Goal: Task Accomplishment & Management: Manage account settings

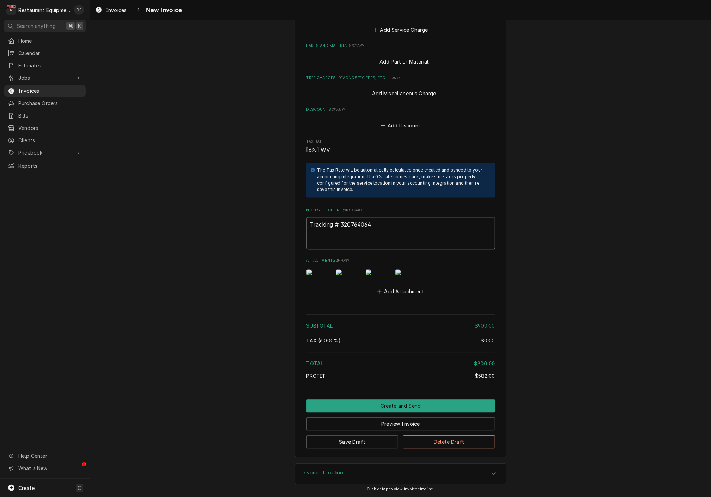
drag, startPoint x: 380, startPoint y: 203, endPoint x: 342, endPoint y: 200, distance: 38.5
click at [342, 217] on textarea "Tracking # 320764064" at bounding box center [401, 233] width 189 height 32
click at [138, 13] on div "Navigate back" at bounding box center [138, 9] width 7 height 7
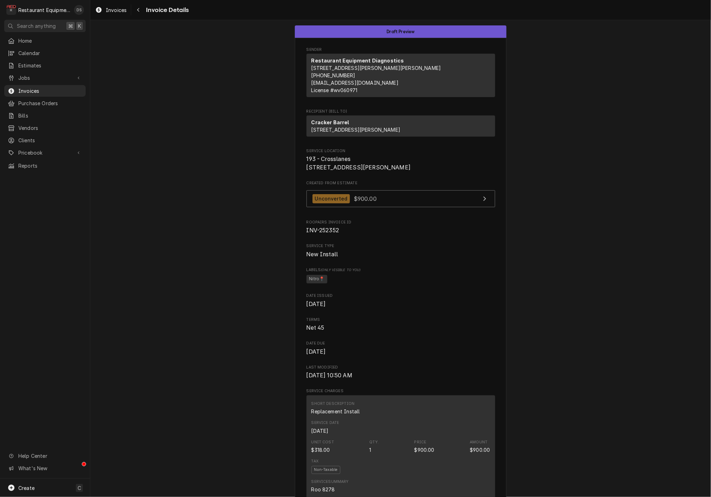
scroll to position [0, 0]
click at [138, 13] on div "Navigate back" at bounding box center [138, 9] width 7 height 7
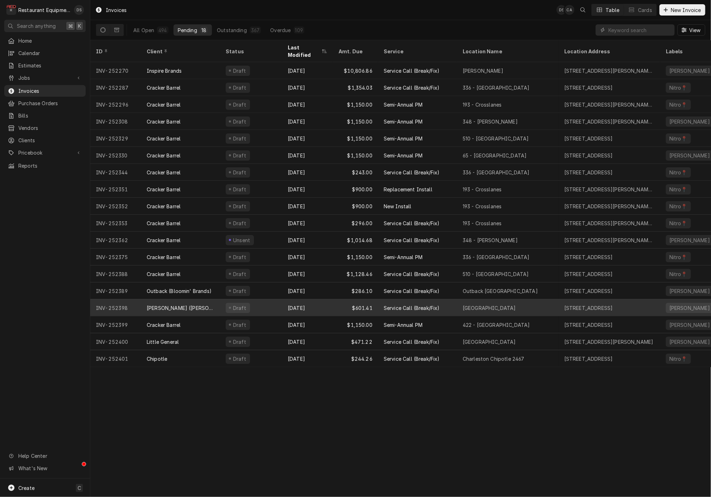
click at [324, 301] on div "[DATE]" at bounding box center [307, 307] width 51 height 17
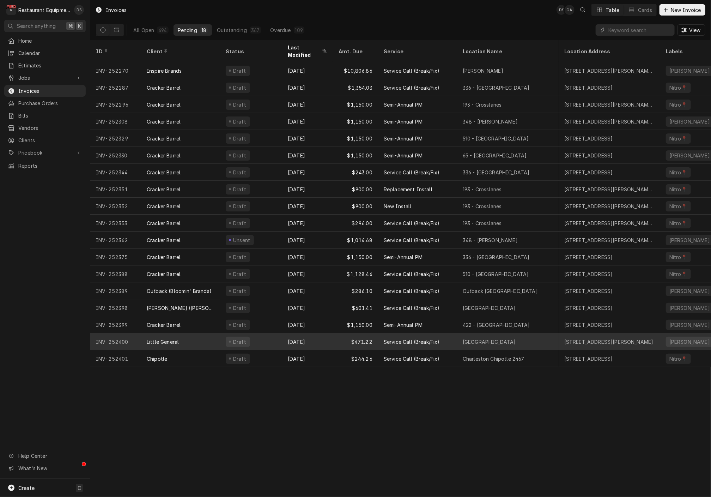
click at [333, 334] on div "$471.22" at bounding box center [355, 341] width 45 height 17
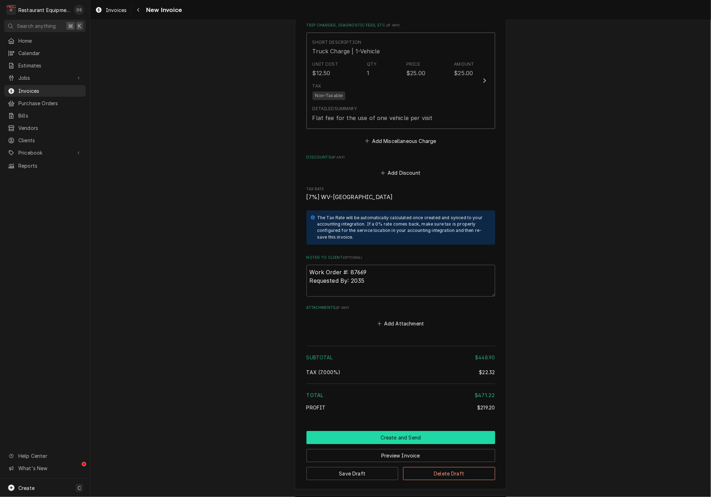
click at [409, 431] on button "Create and Send" at bounding box center [401, 437] width 189 height 13
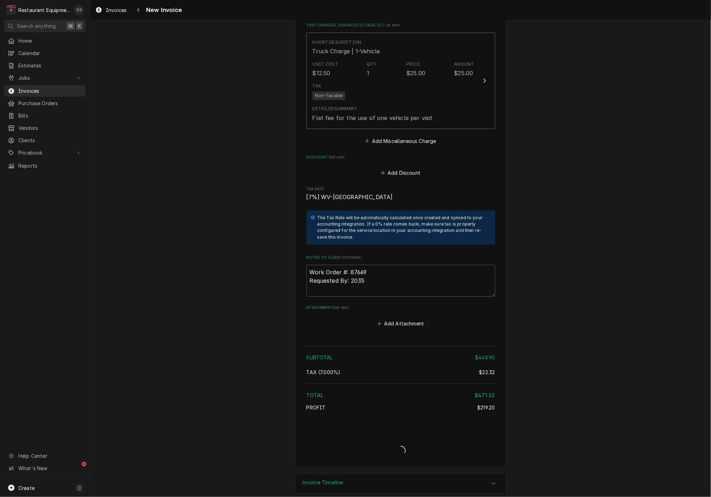
type textarea "x"
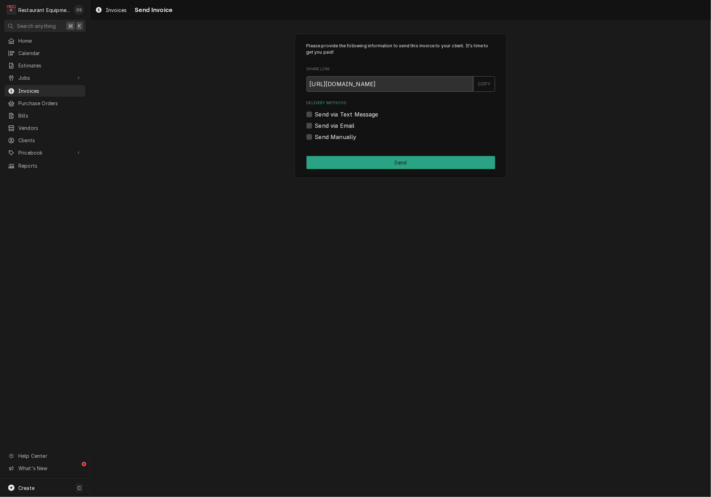
click at [315, 126] on label "Send via Email" at bounding box center [335, 125] width 40 height 8
click at [315, 126] on input "Send via Email" at bounding box center [409, 129] width 189 height 16
checkbox input "true"
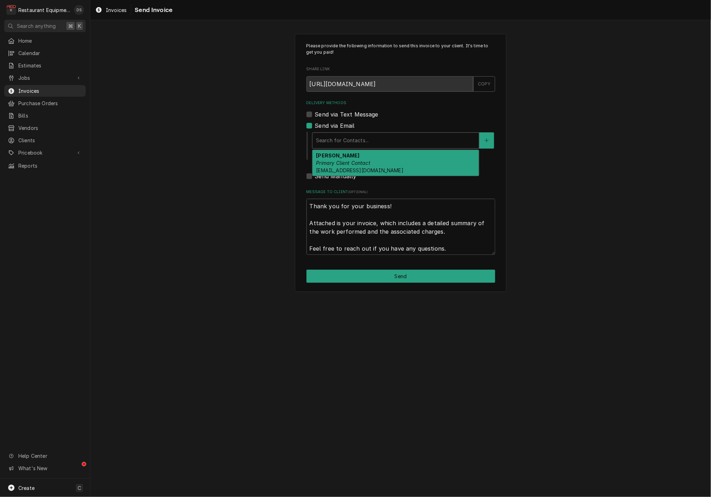
click at [381, 139] on div "Delivery Methods" at bounding box center [395, 140] width 159 height 13
click at [377, 159] on div "ROBIN HATCHER Primary Client Contact rhatcher@lgstores.com" at bounding box center [396, 163] width 167 height 26
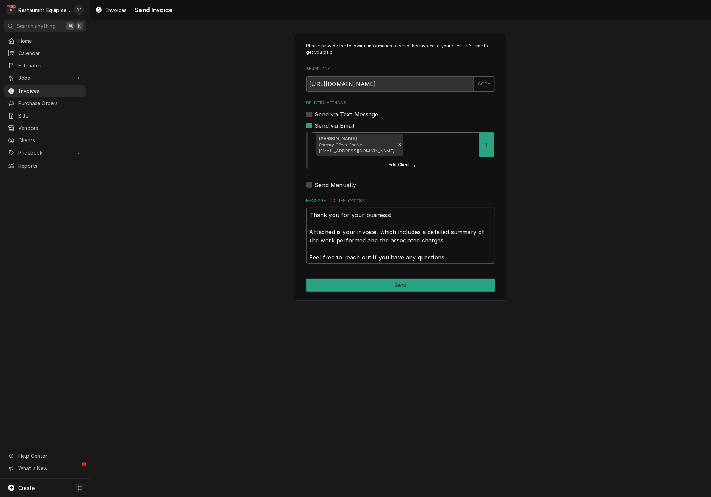
click at [392, 279] on button "Send" at bounding box center [401, 284] width 189 height 13
type textarea "x"
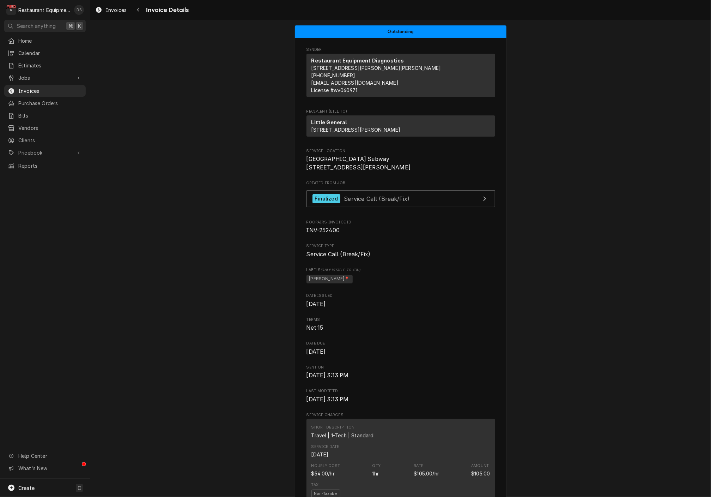
scroll to position [0, 0]
click at [138, 14] on button "Navigate back" at bounding box center [138, 9] width 11 height 11
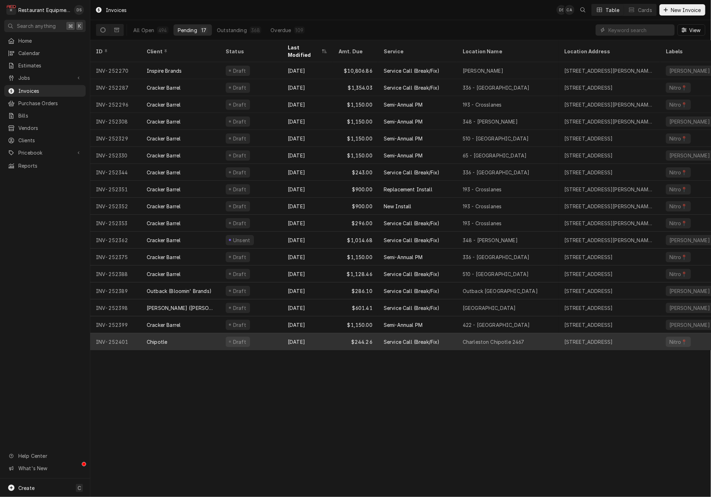
click at [331, 333] on div "Aug 12" at bounding box center [307, 341] width 51 height 17
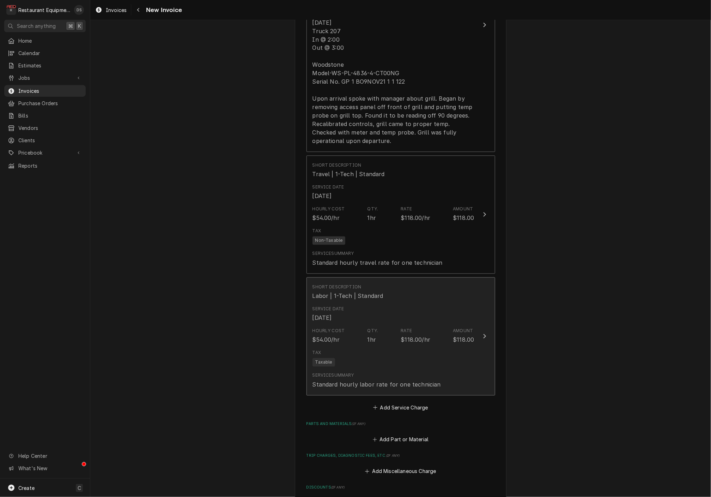
scroll to position [729, 0]
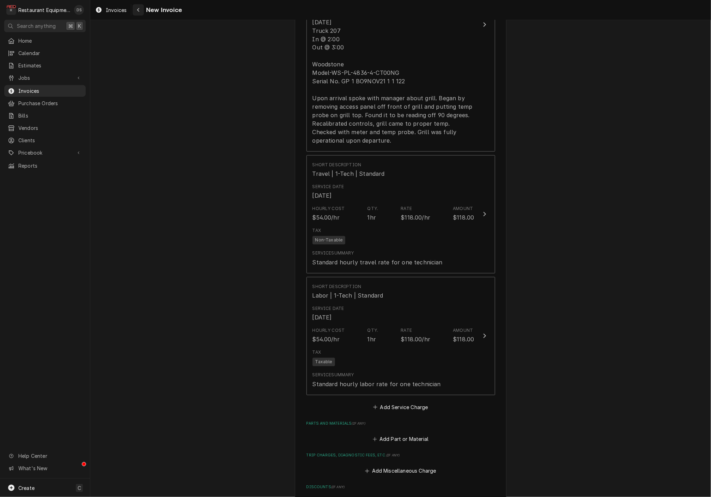
click at [136, 11] on div "Navigate back" at bounding box center [138, 9] width 7 height 7
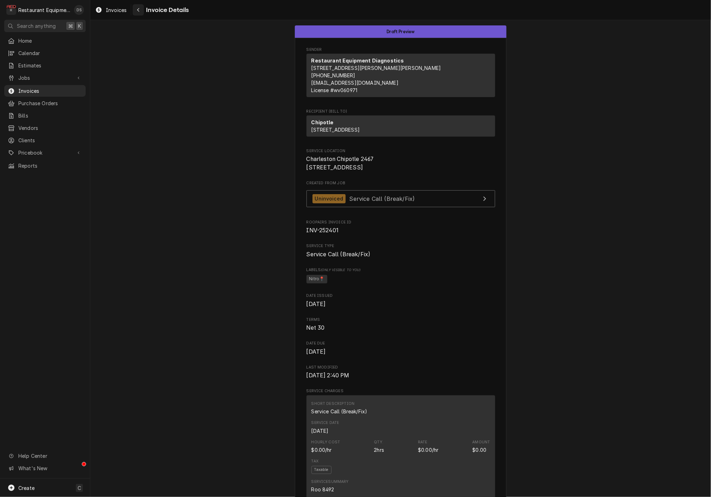
click at [142, 13] on button "Navigate back" at bounding box center [138, 9] width 11 height 11
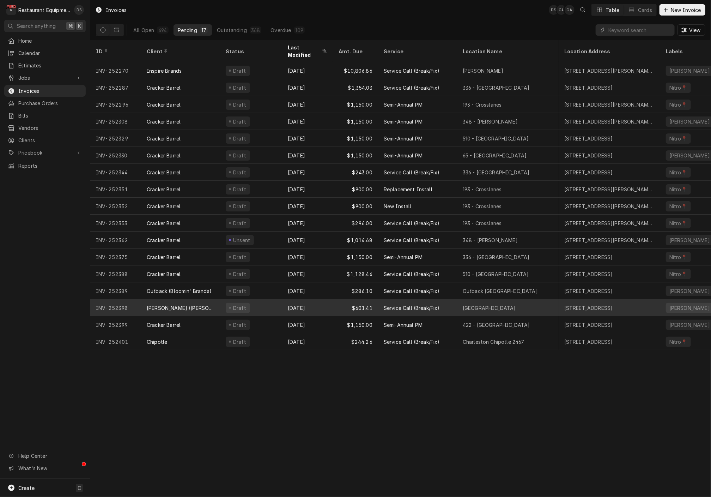
click at [311, 299] on div "Aug 12" at bounding box center [307, 307] width 51 height 17
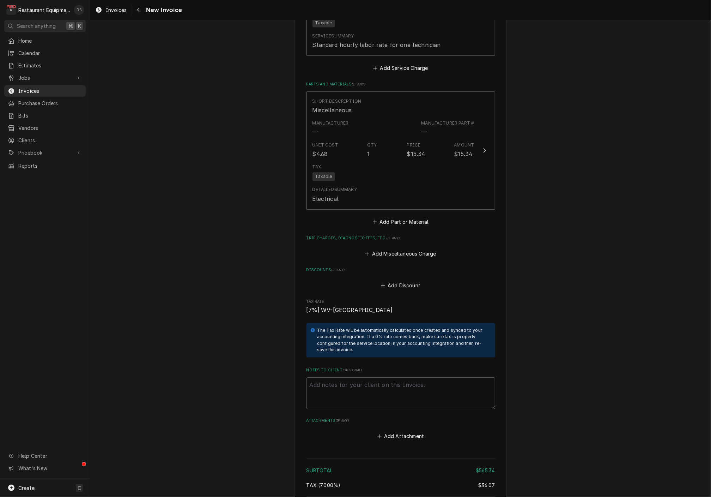
scroll to position [962, 0]
click at [399, 281] on button "Add Discount" at bounding box center [401, 286] width 42 height 10
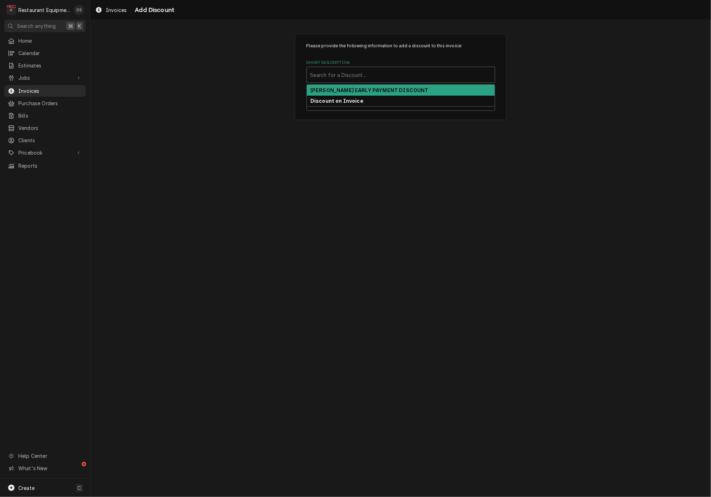
click at [389, 79] on div "Short Description" at bounding box center [401, 74] width 181 height 13
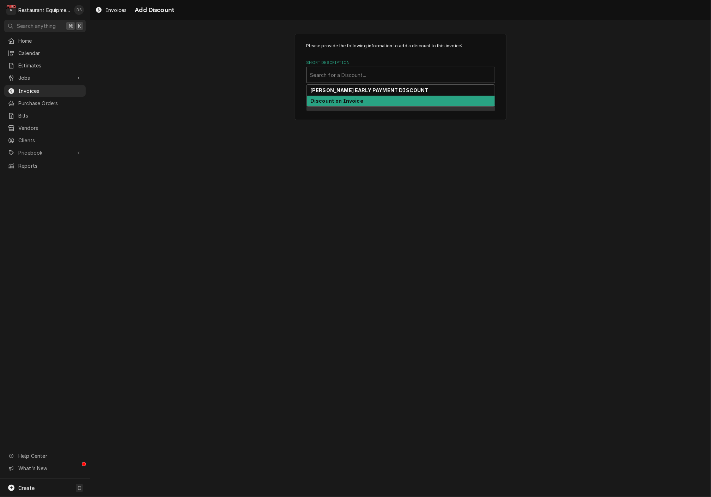
click at [371, 98] on div "Discount on Invoice" at bounding box center [401, 101] width 188 height 11
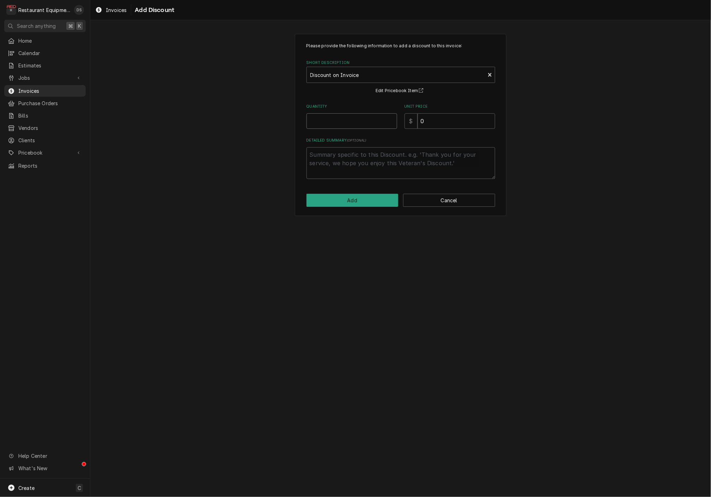
click at [371, 124] on input "Quantity" at bounding box center [352, 121] width 91 height 16
type textarea "x"
type input "1"
type textarea "x"
type input "3"
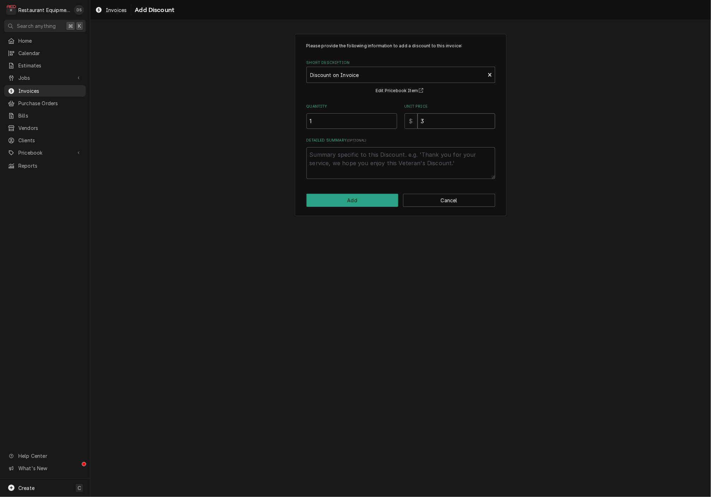
type textarea "x"
type input "30"
type textarea "x"
type input "300"
type textarea "x"
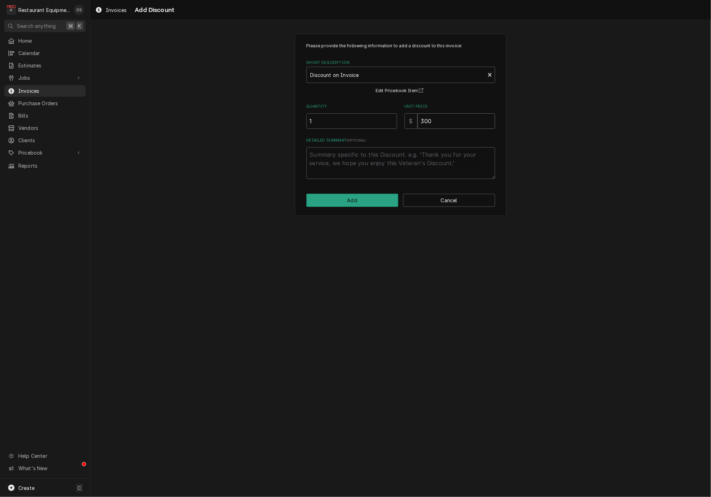
type input "300.0"
type textarea "x"
type input "300.00"
type textarea "x"
type textarea "D"
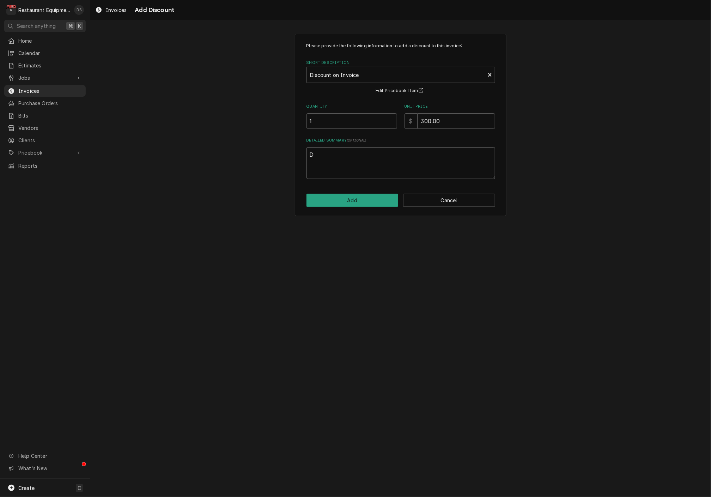
type textarea "x"
type textarea "DI"
type textarea "x"
type textarea "DIS"
type textarea "x"
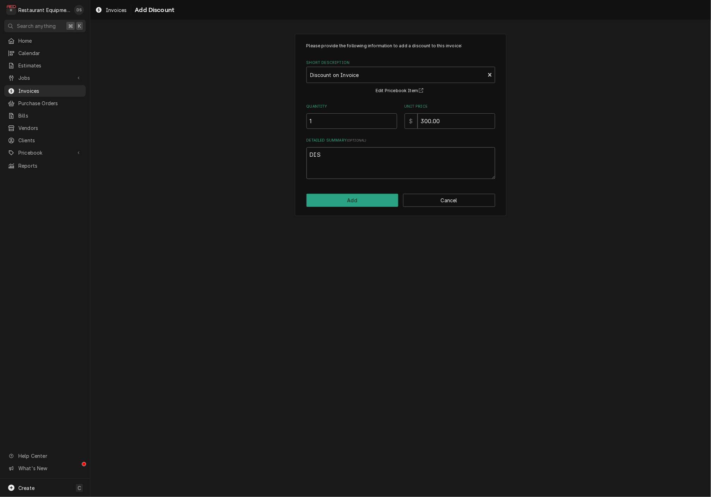
type textarea "DISC"
type textarea "x"
type textarea "DISCO"
type textarea "x"
type textarea "DISCOU"
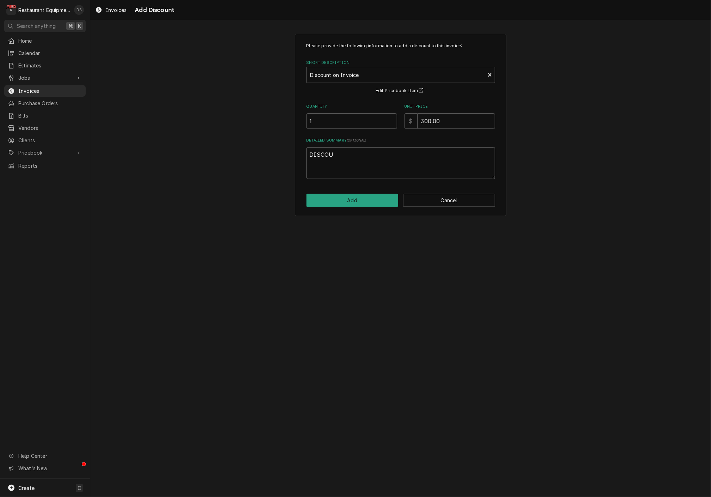
type textarea "x"
type textarea "DISCOUN"
type textarea "x"
type textarea "DISCOUNT"
type textarea "x"
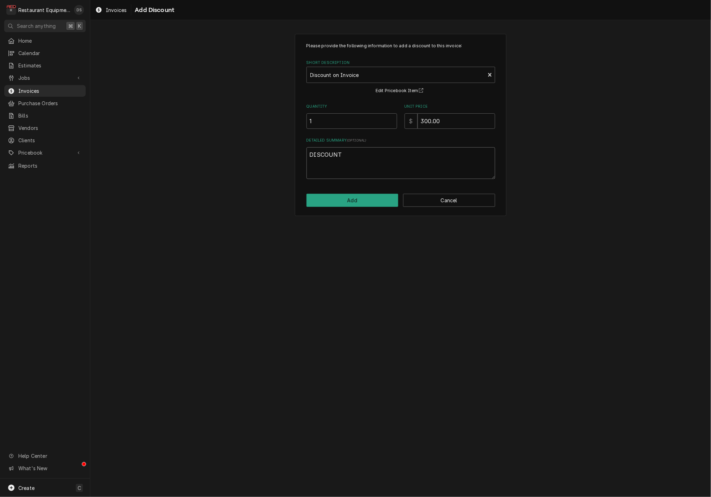
type textarea "DISCOUNT"
type textarea "x"
type textarea "DISCOUNT O"
type textarea "x"
type textarea "DISCOUNT ON"
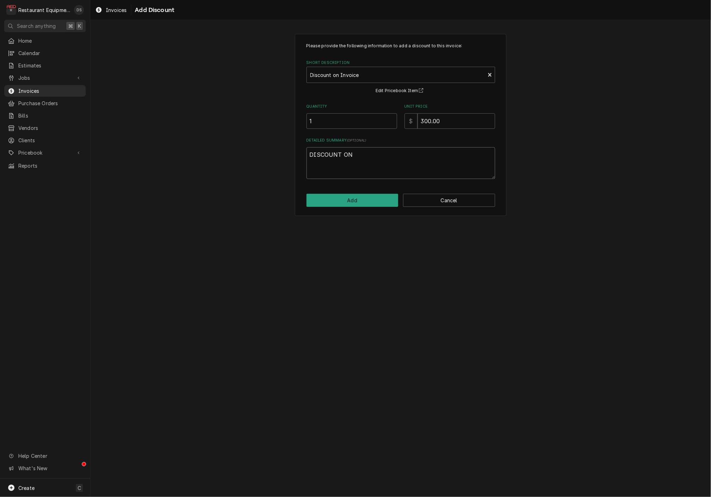
type textarea "x"
type textarea "DISCOUNT ON"
type textarea "x"
type textarea "DISCOUNT ON L"
type textarea "x"
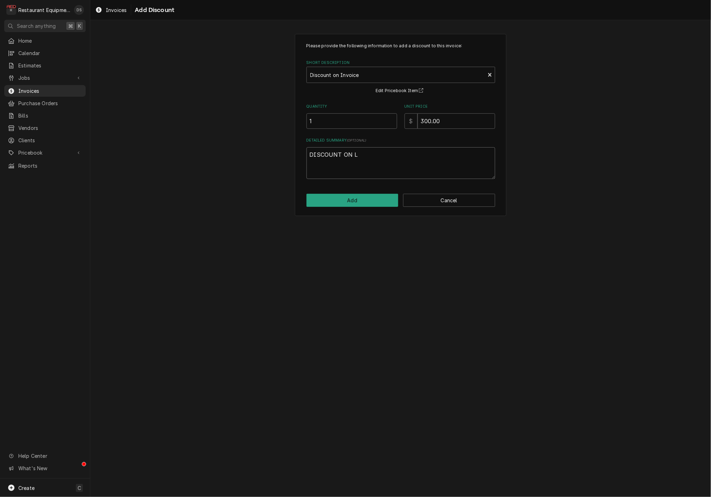
type textarea "DISCOUNT ON LA"
type textarea "x"
type textarea "DISCOUNT ON LAB"
type textarea "x"
type textarea "DISCOUNT ON LABO"
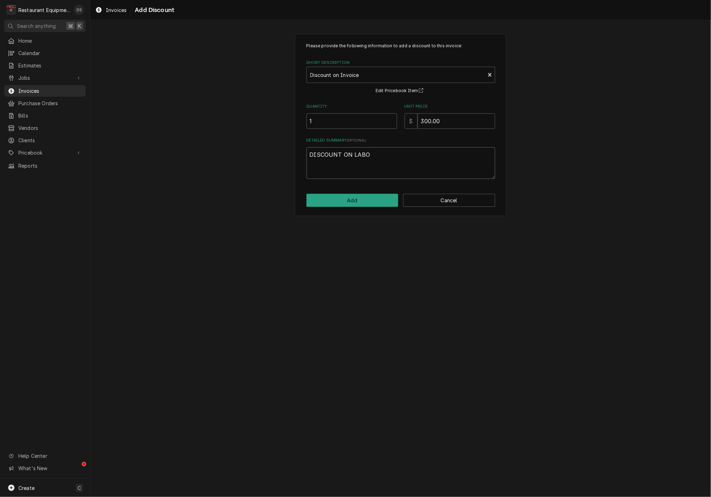
type textarea "x"
type textarea "DISCOUNT ON LABOR"
type textarea "x"
type textarea "DISCOUNT ON LABOR"
click at [369, 203] on button "Add" at bounding box center [353, 200] width 92 height 13
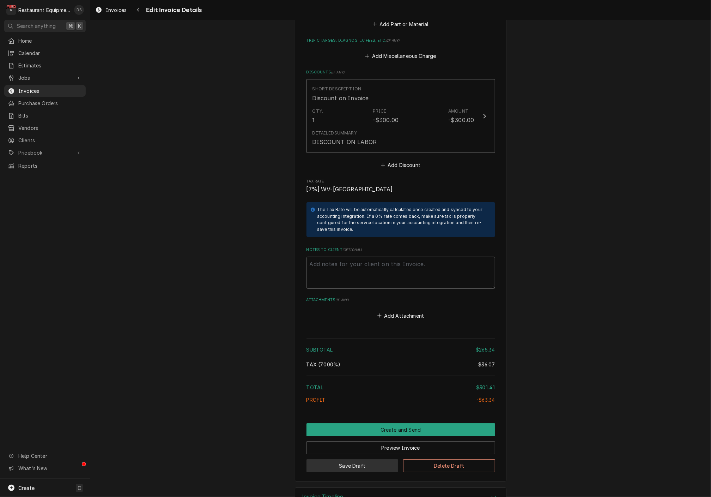
click at [380, 459] on button "Save Draft" at bounding box center [353, 465] width 92 height 13
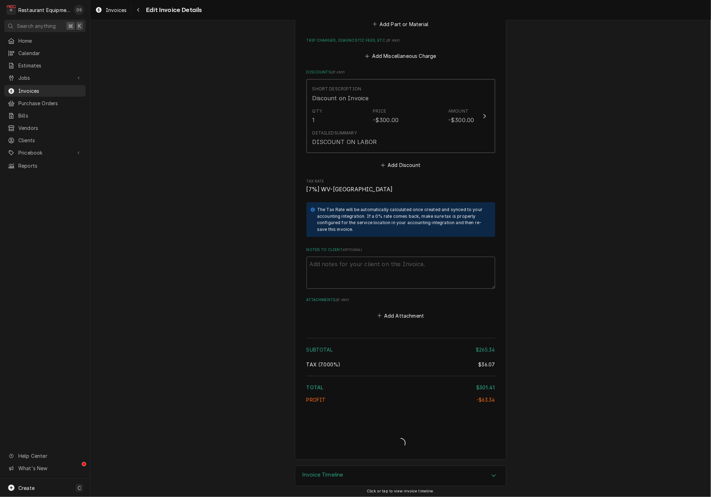
scroll to position [1139, 0]
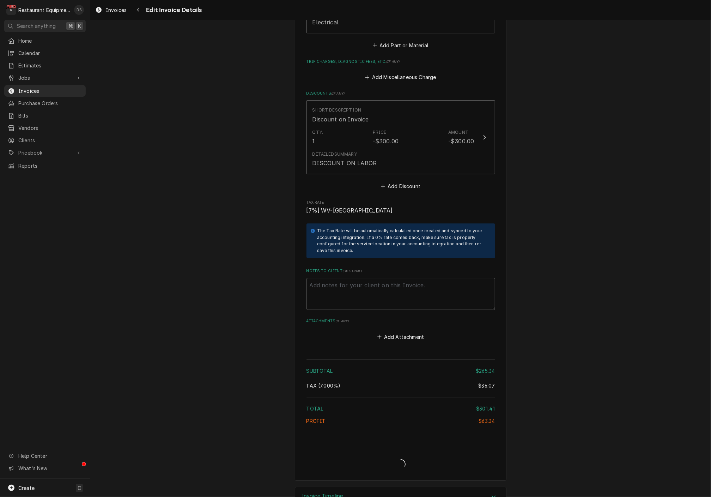
type textarea "x"
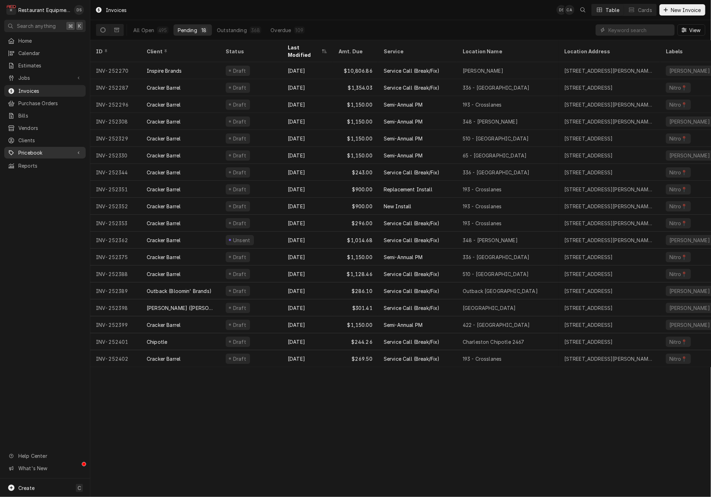
click at [55, 151] on span "Pricebook" at bounding box center [44, 152] width 53 height 7
click at [56, 161] on span "Services" at bounding box center [50, 164] width 64 height 7
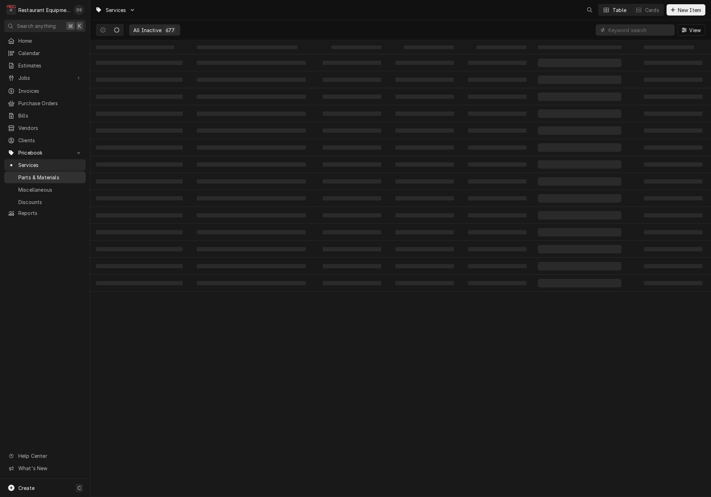
click at [49, 174] on span "Parts & Materials" at bounding box center [50, 177] width 64 height 7
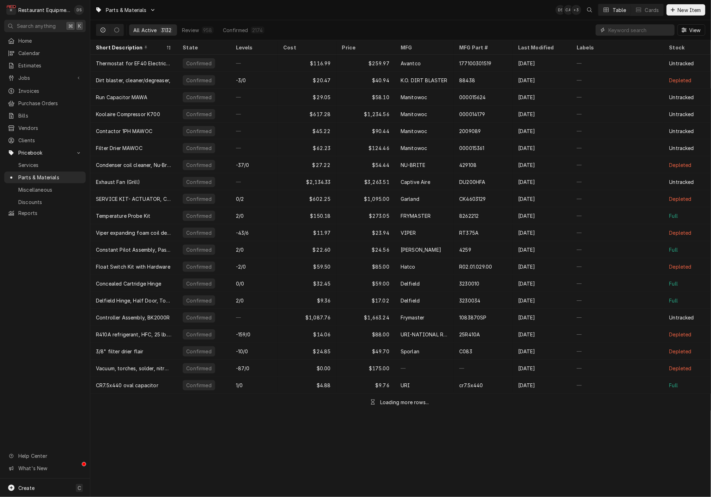
click at [644, 29] on input "Dynamic Content Wrapper" at bounding box center [640, 29] width 63 height 11
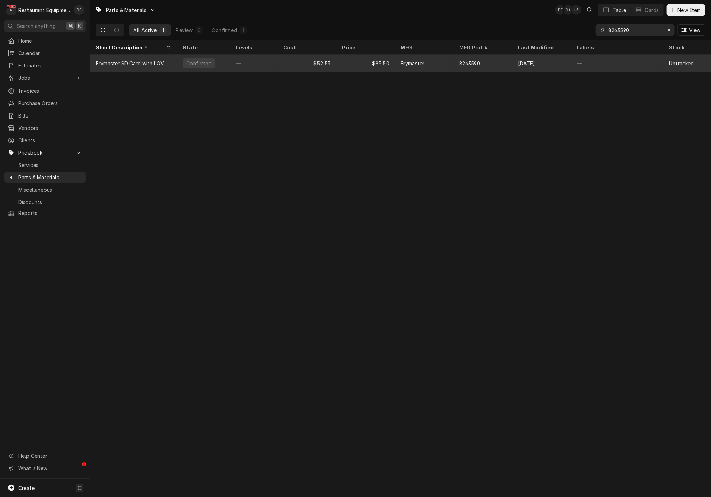
type input "8263590"
click at [510, 65] on div "8263590" at bounding box center [483, 63] width 59 height 17
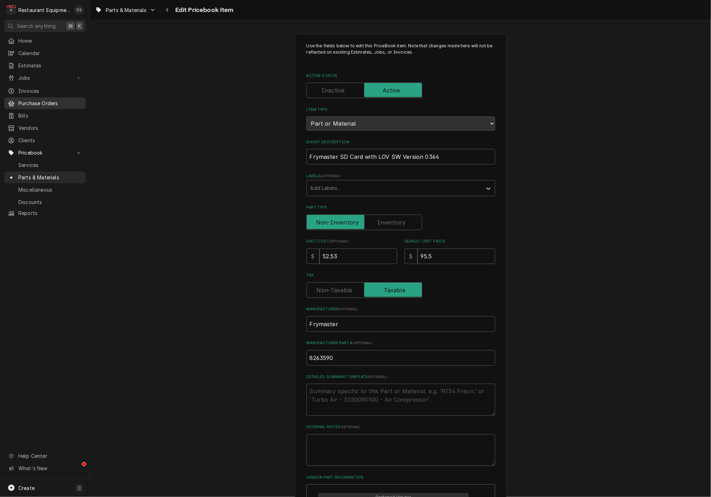
click at [45, 100] on span "Purchase Orders" at bounding box center [50, 103] width 64 height 7
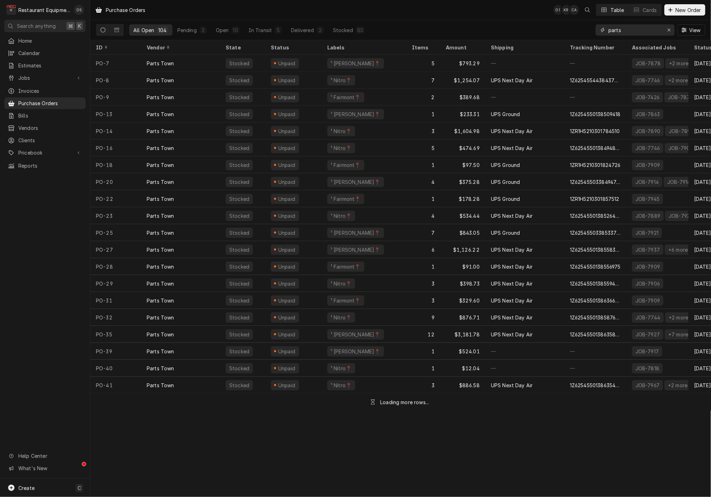
click at [636, 29] on input "parts" at bounding box center [635, 29] width 53 height 11
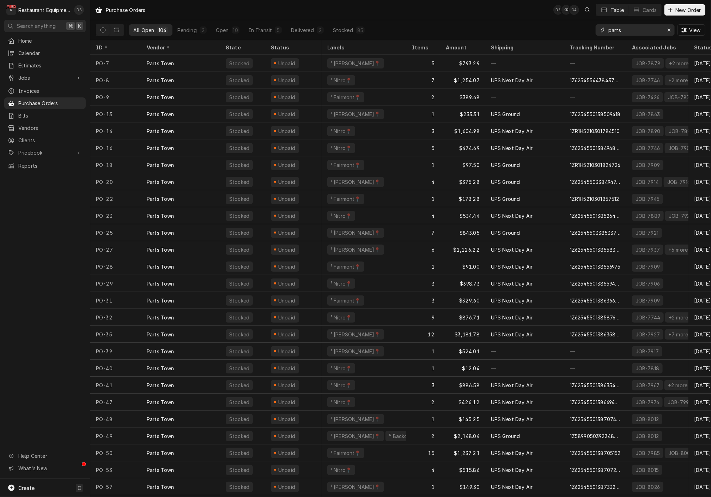
click at [636, 29] on input "parts" at bounding box center [635, 29] width 53 height 11
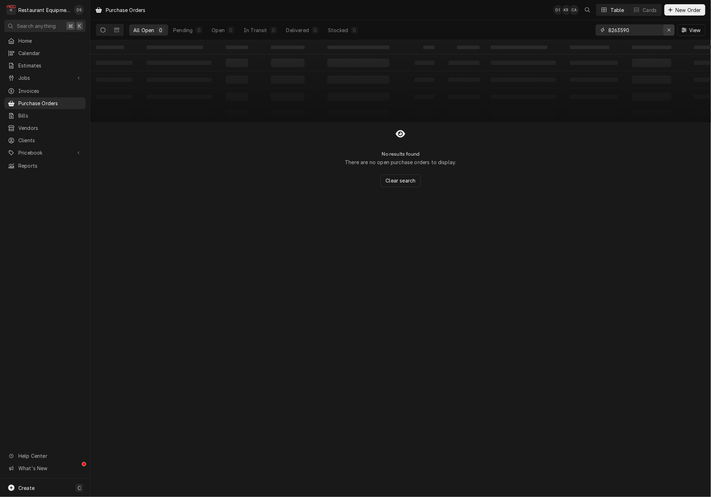
type input "8263590"
click at [668, 29] on icon "Erase input" at bounding box center [670, 30] width 4 height 5
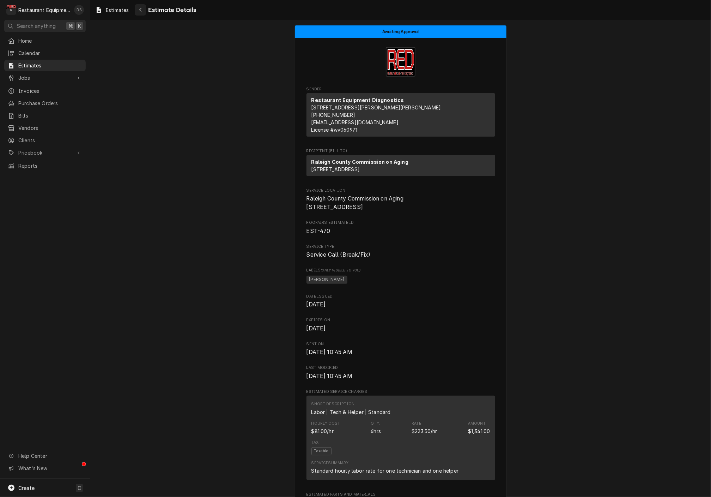
click at [143, 11] on div "Navigate back" at bounding box center [140, 9] width 7 height 7
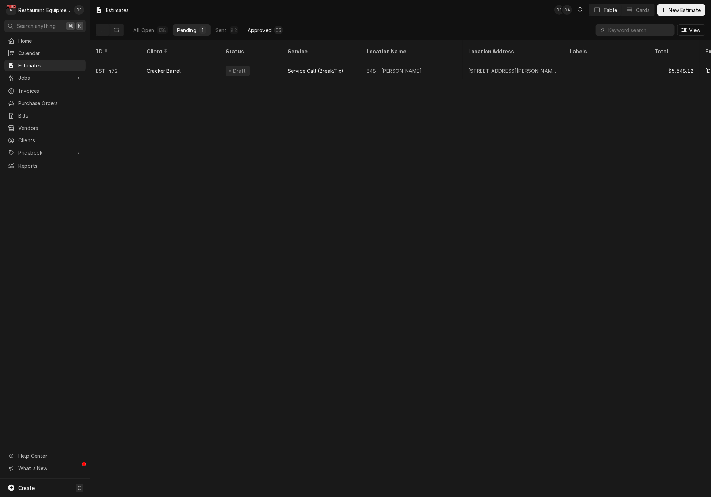
click at [269, 27] on div "Approved" at bounding box center [260, 29] width 24 height 7
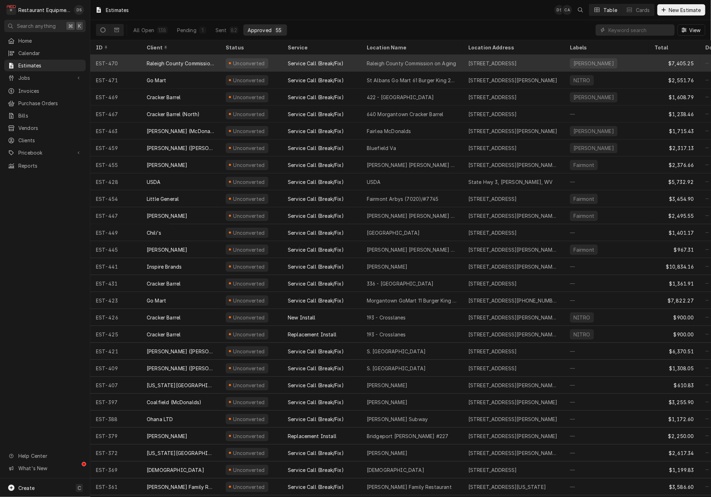
click at [274, 59] on div "Unconverted" at bounding box center [251, 63] width 62 height 17
